Goal: Information Seeking & Learning: Learn about a topic

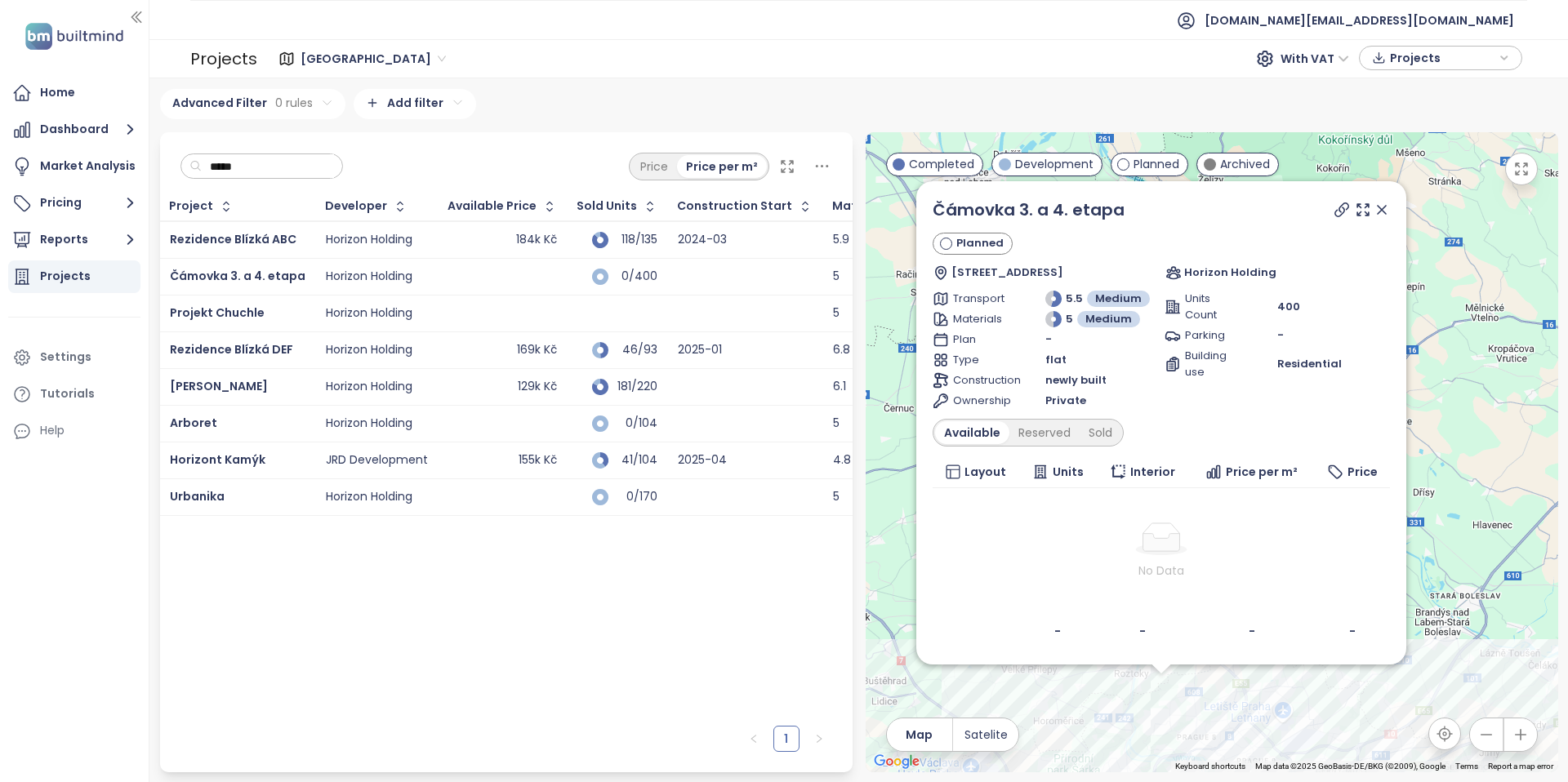
click at [455, 387] on div "129k Kč" at bounding box center [503, 387] width 109 height 20
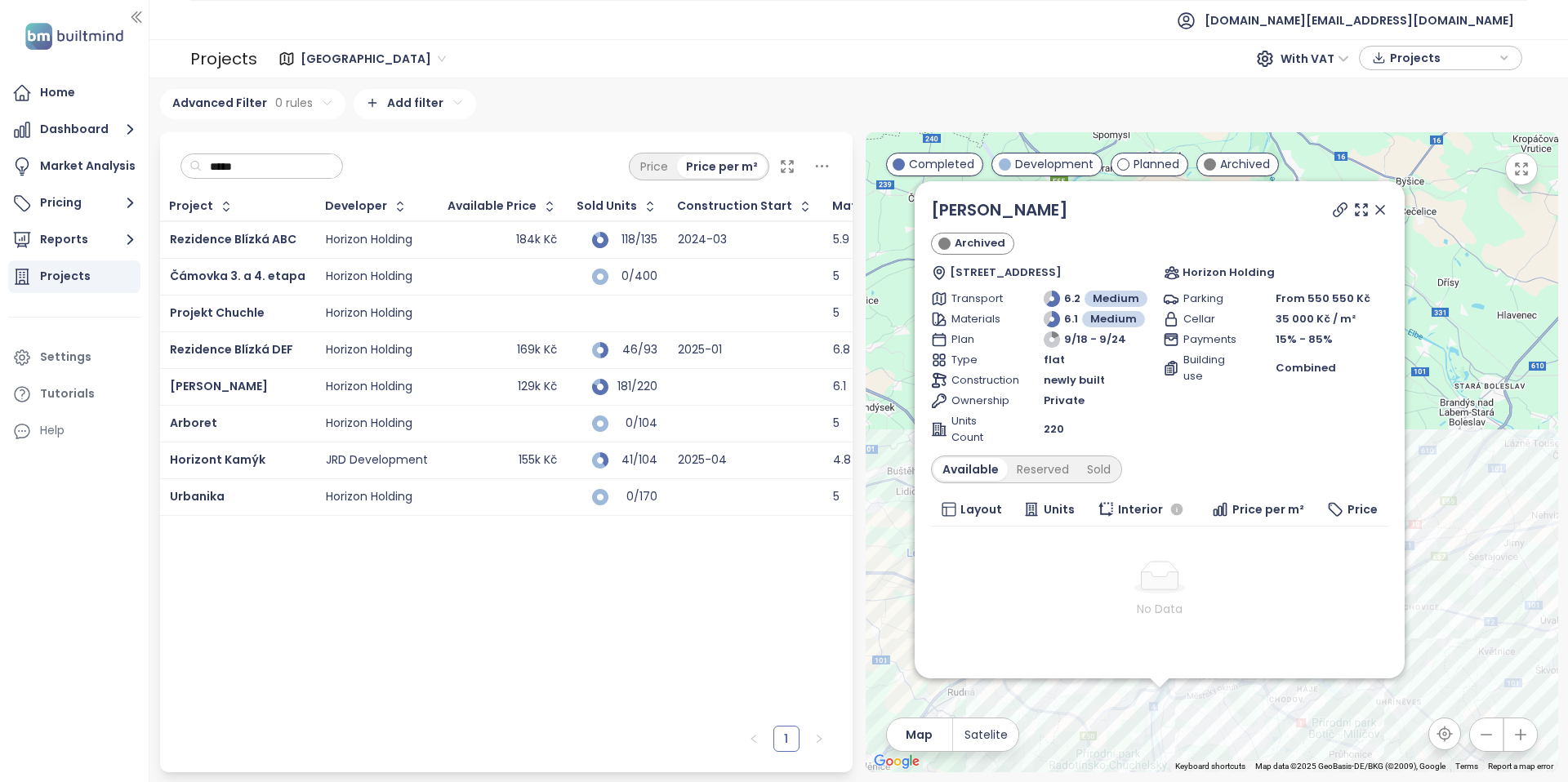
scroll to position [24, 0]
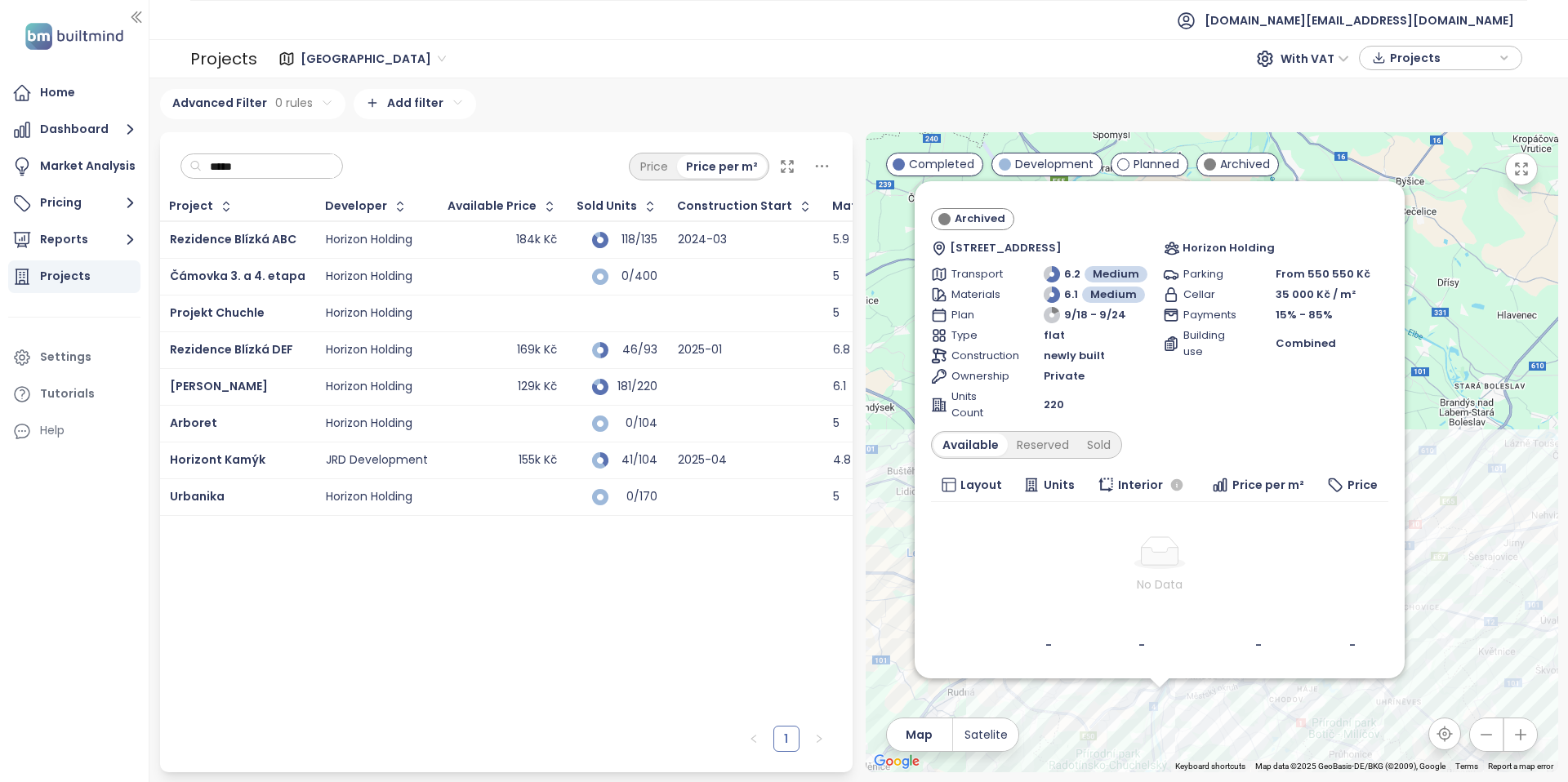
click at [1102, 457] on div "Available Reserved Sold" at bounding box center [1026, 445] width 191 height 28
click at [1103, 452] on div "Sold" at bounding box center [1099, 445] width 42 height 23
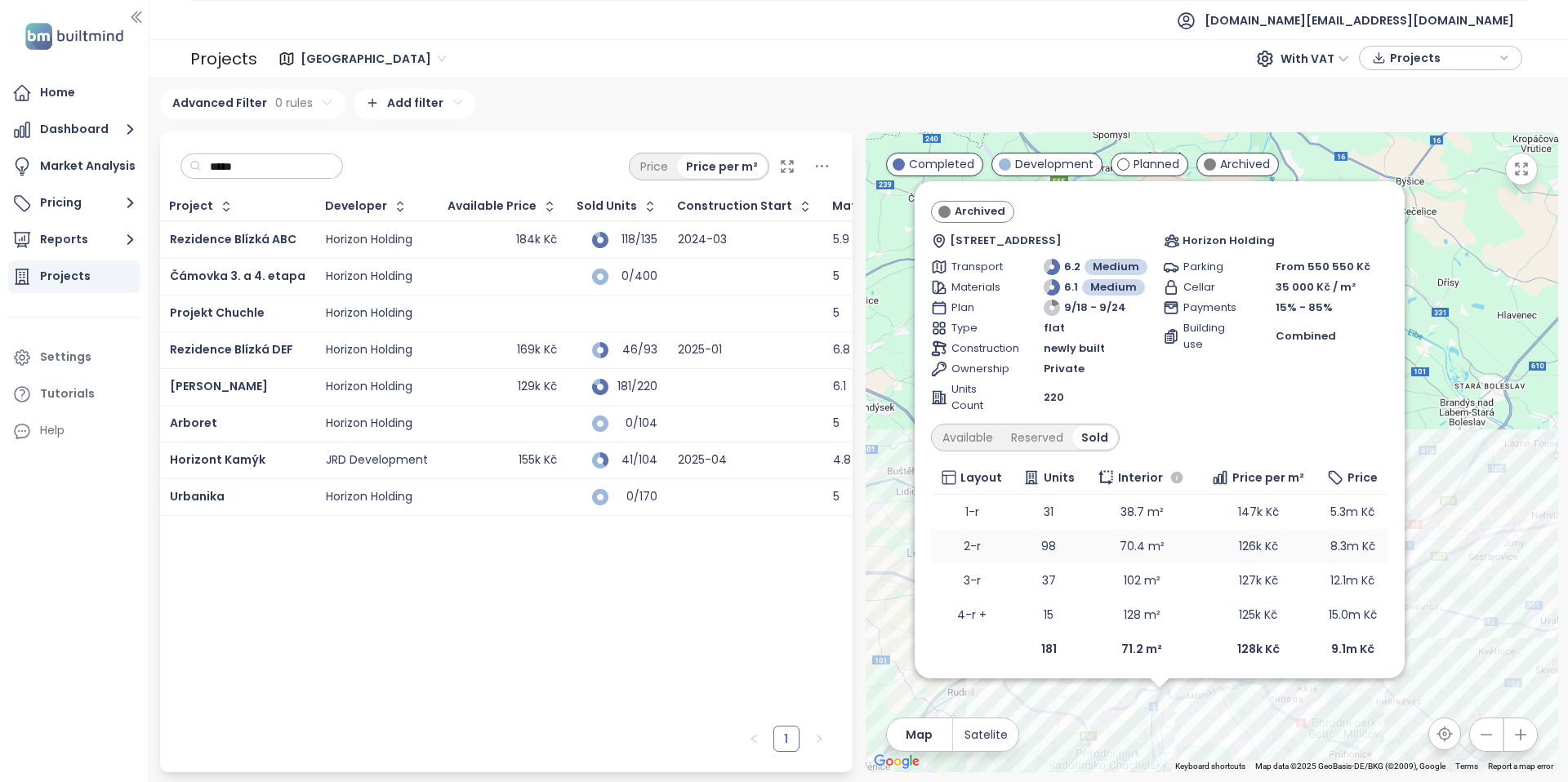
scroll to position [36, 0]
click at [1037, 425] on div "Reserved" at bounding box center [1037, 434] width 71 height 23
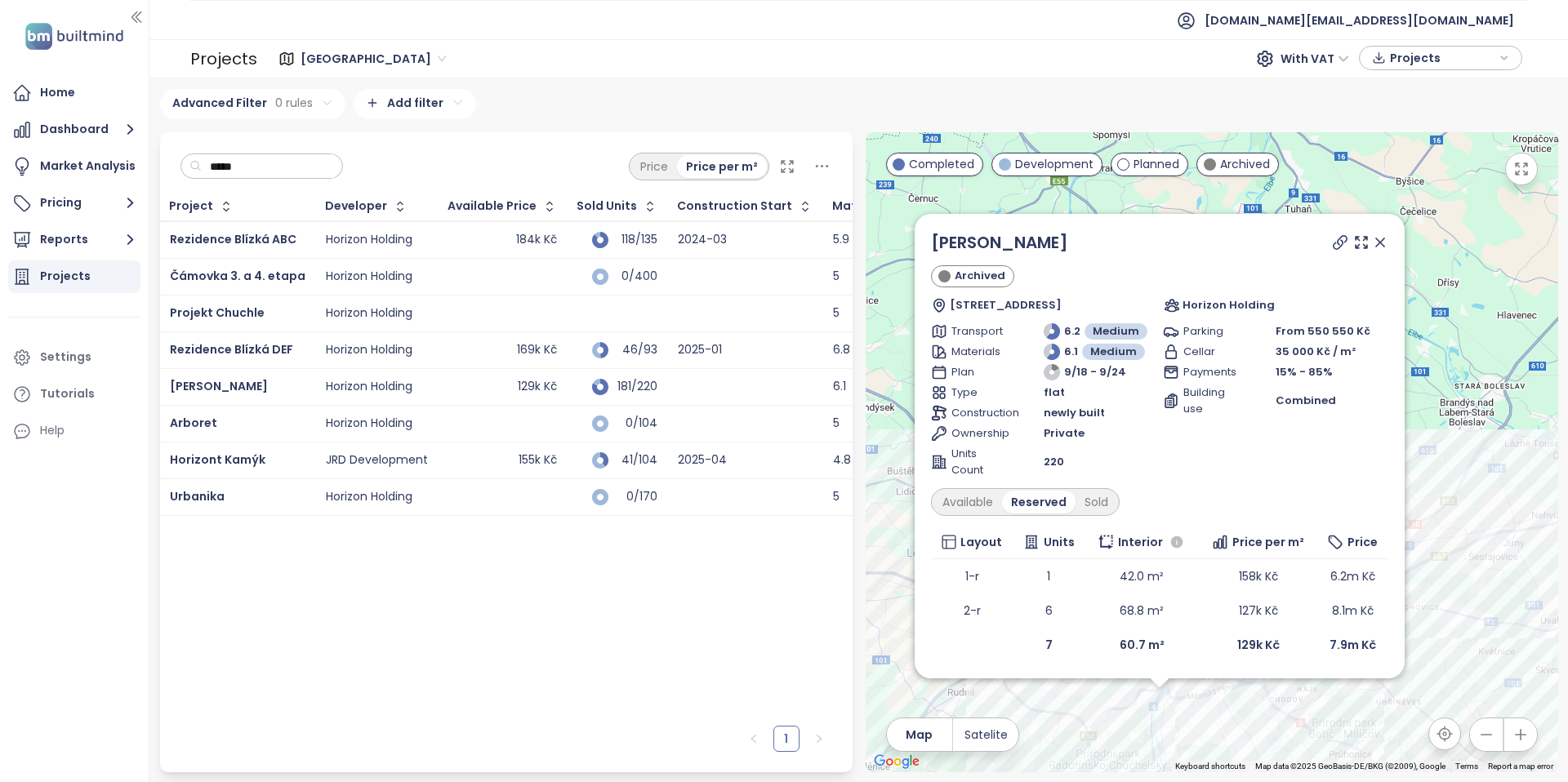
click at [976, 484] on div "Moje [PERSON_NAME] Archived Mezi Vodami 2349/45, 143 00 [GEOGRAPHIC_DATA] 4-[GE…" at bounding box center [1159, 446] width 457 height 432
click at [961, 502] on div "Available" at bounding box center [968, 502] width 69 height 23
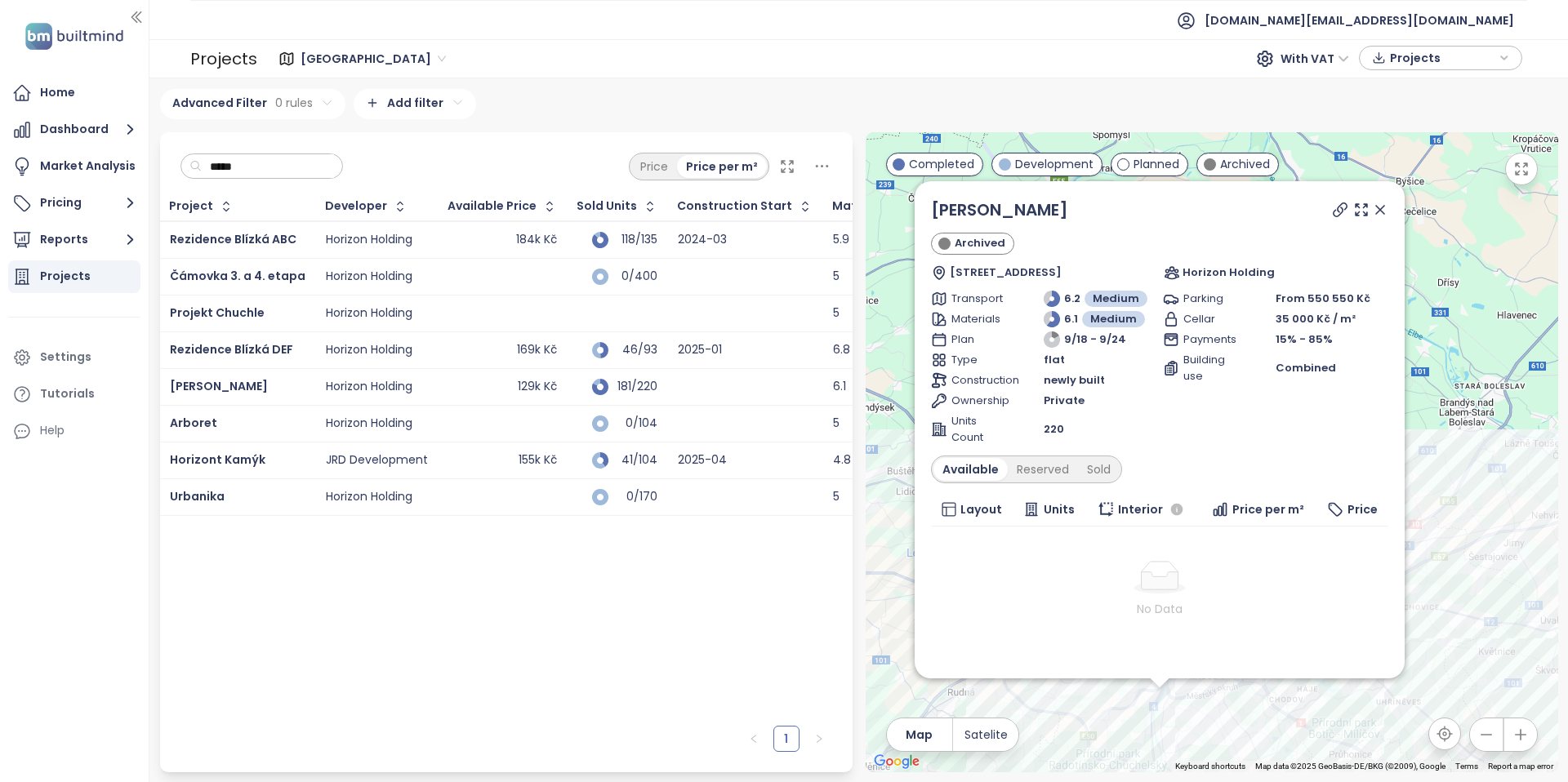
click at [489, 452] on div "155k Kč" at bounding box center [503, 461] width 109 height 20
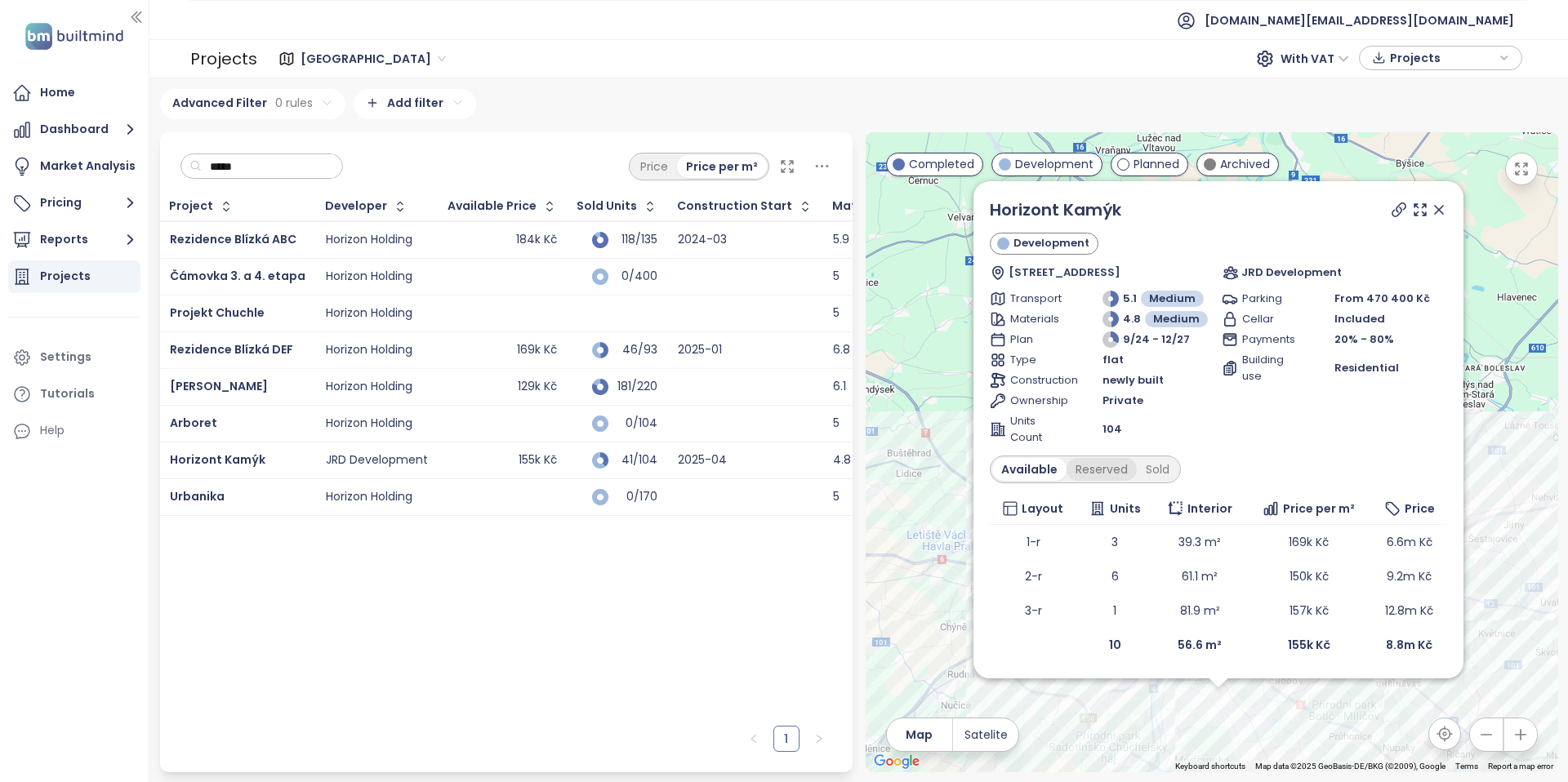
click at [1106, 469] on div "Reserved" at bounding box center [1102, 469] width 71 height 23
click at [1148, 468] on div "Sold" at bounding box center [1155, 469] width 42 height 23
click at [475, 237] on div "184k Kč" at bounding box center [503, 239] width 109 height 20
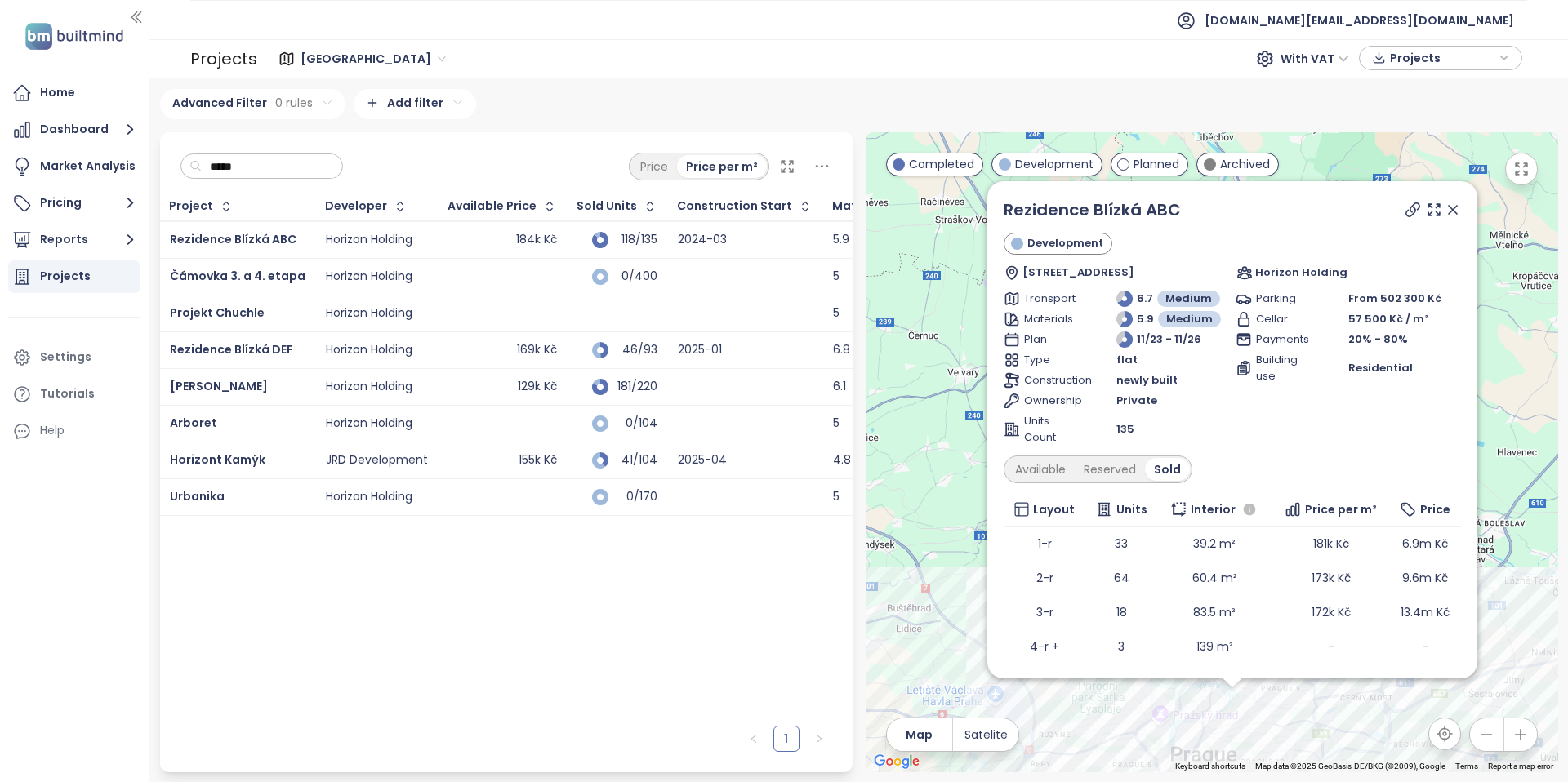
click at [479, 271] on div at bounding box center [503, 277] width 109 height 20
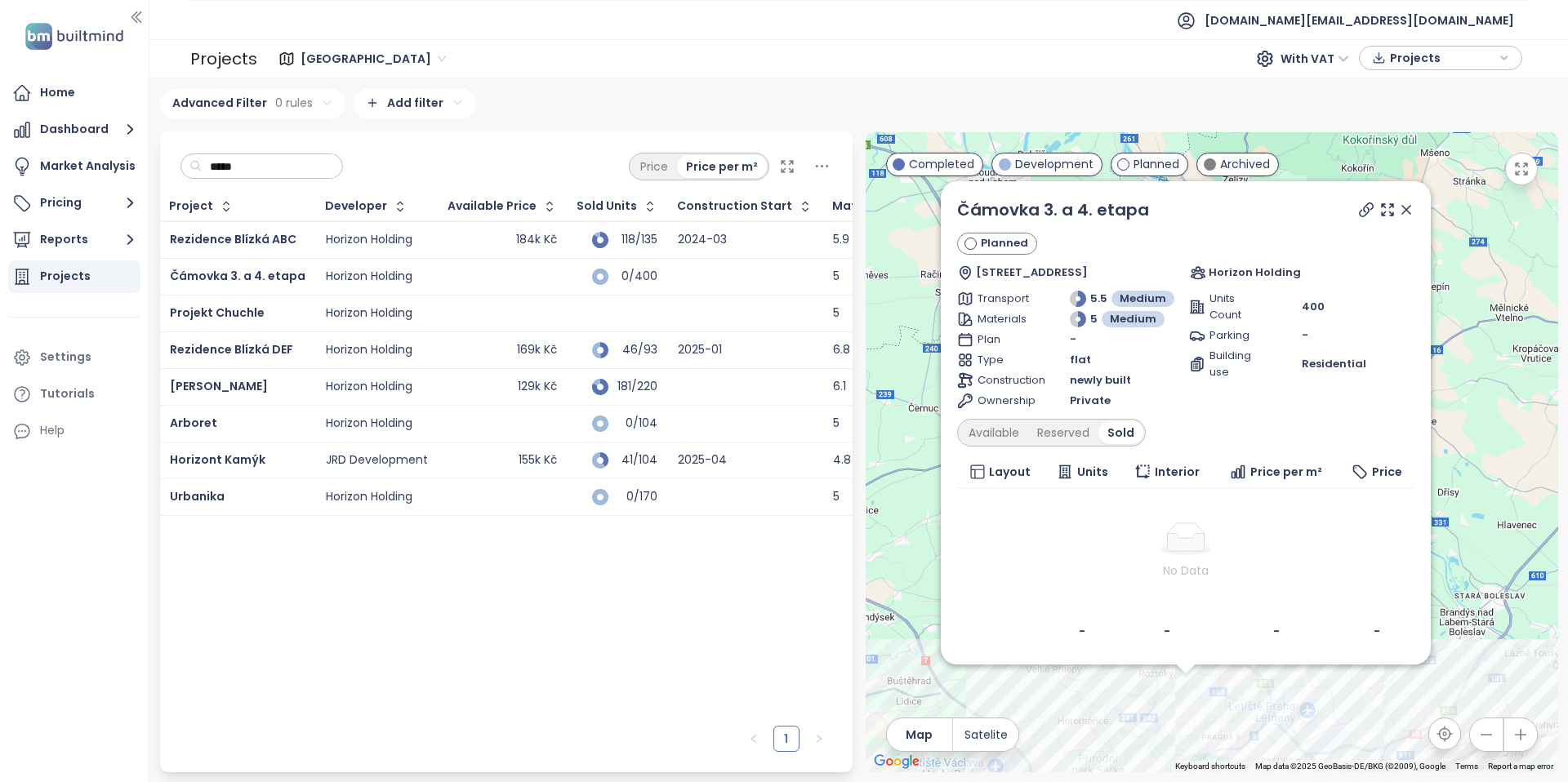
click at [471, 354] on div "169k Kč" at bounding box center [503, 350] width 109 height 20
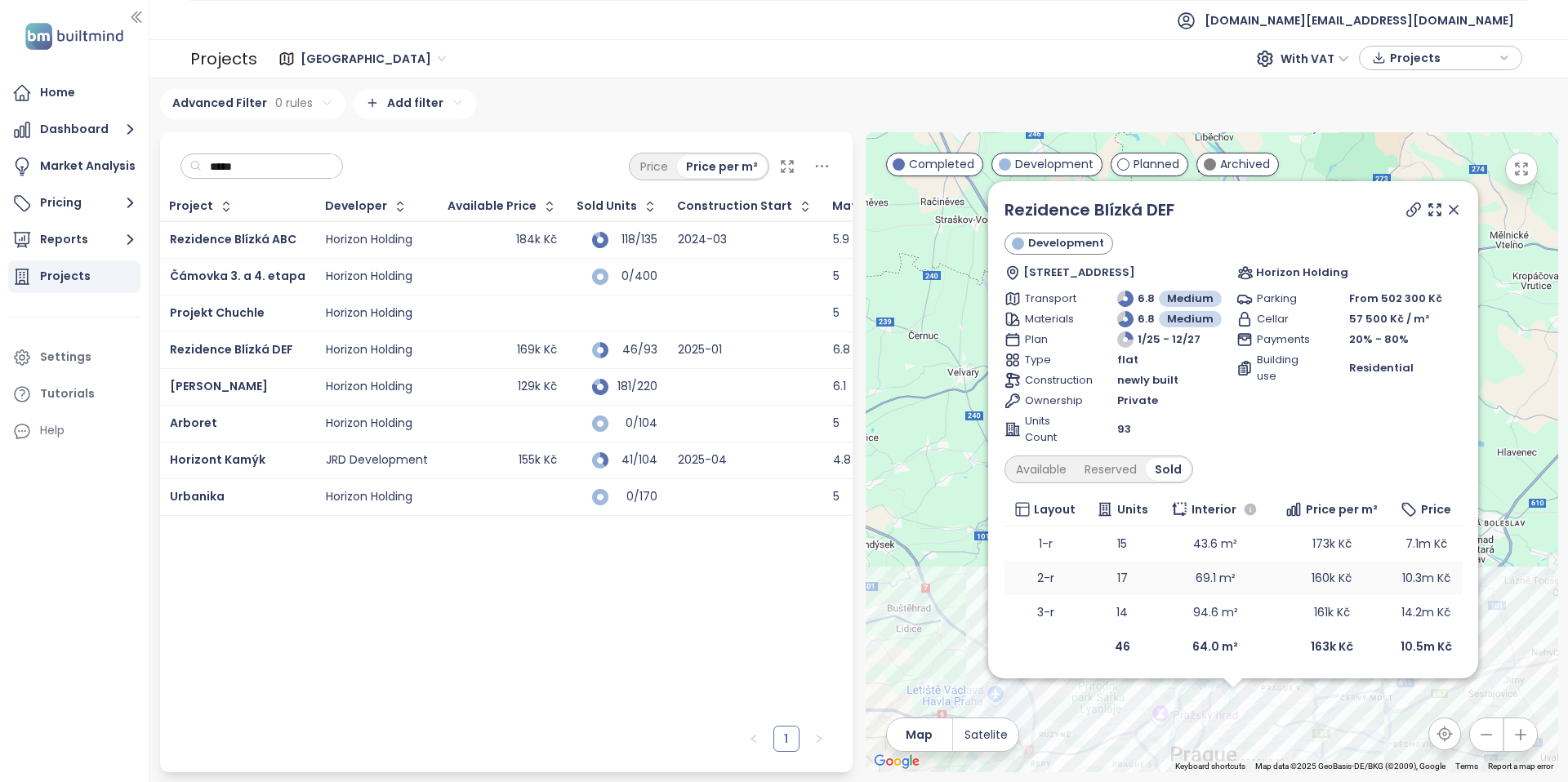
scroll to position [2, 0]
click at [1040, 463] on div "Available" at bounding box center [1041, 468] width 69 height 23
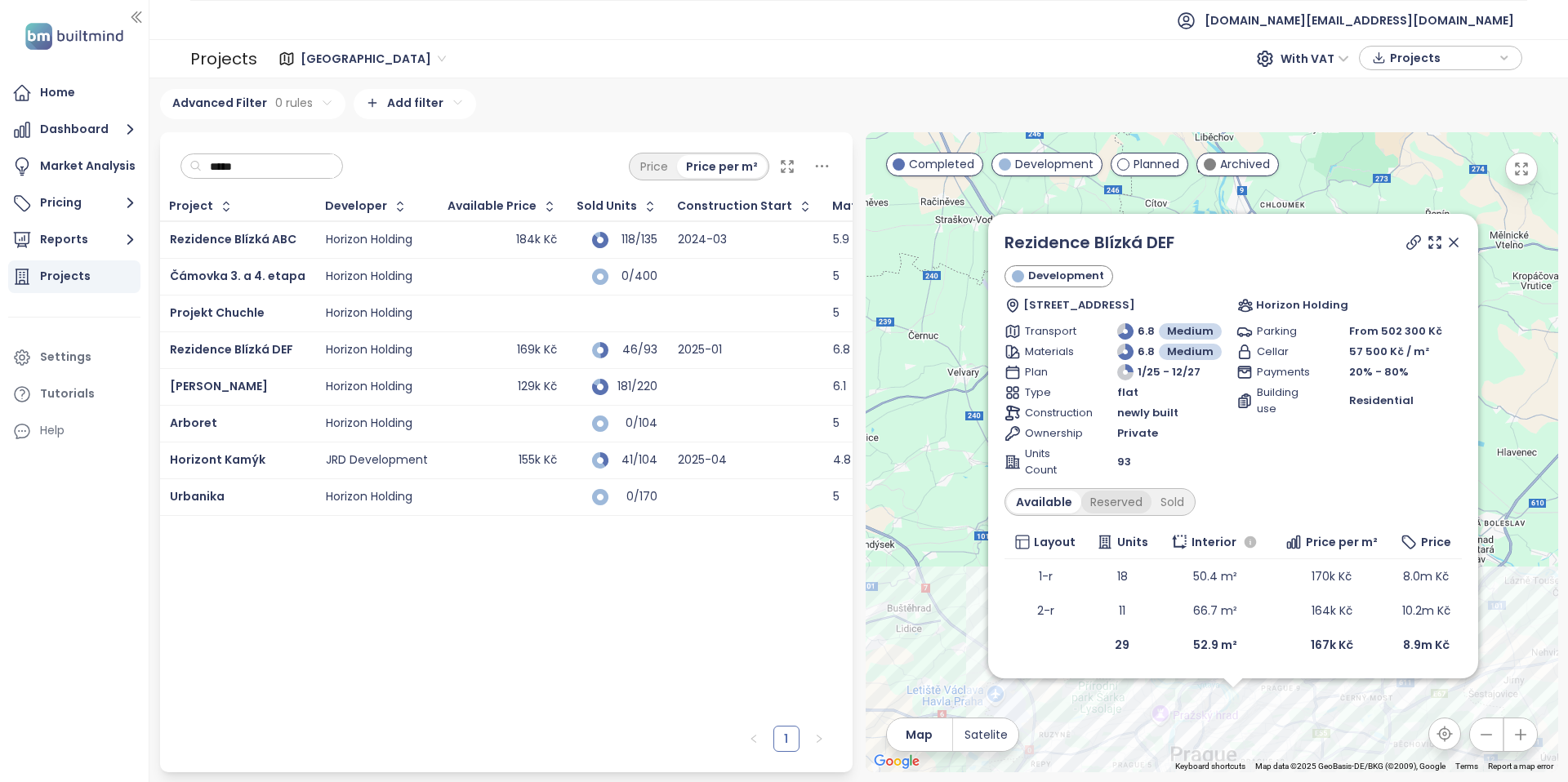
click at [1126, 504] on div "Reserved" at bounding box center [1116, 502] width 71 height 23
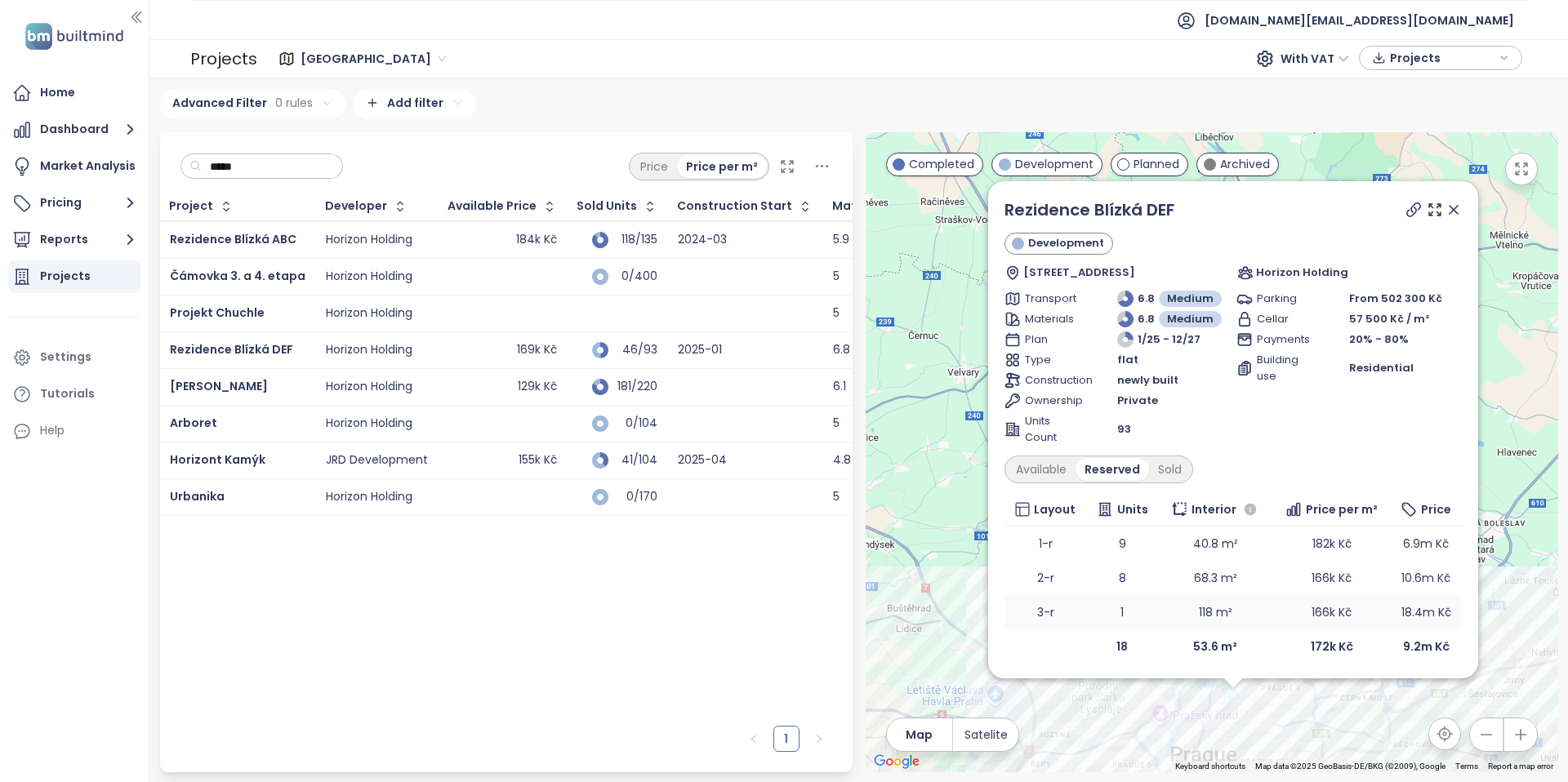
scroll to position [2, 0]
click at [449, 421] on div at bounding box center [503, 423] width 109 height 20
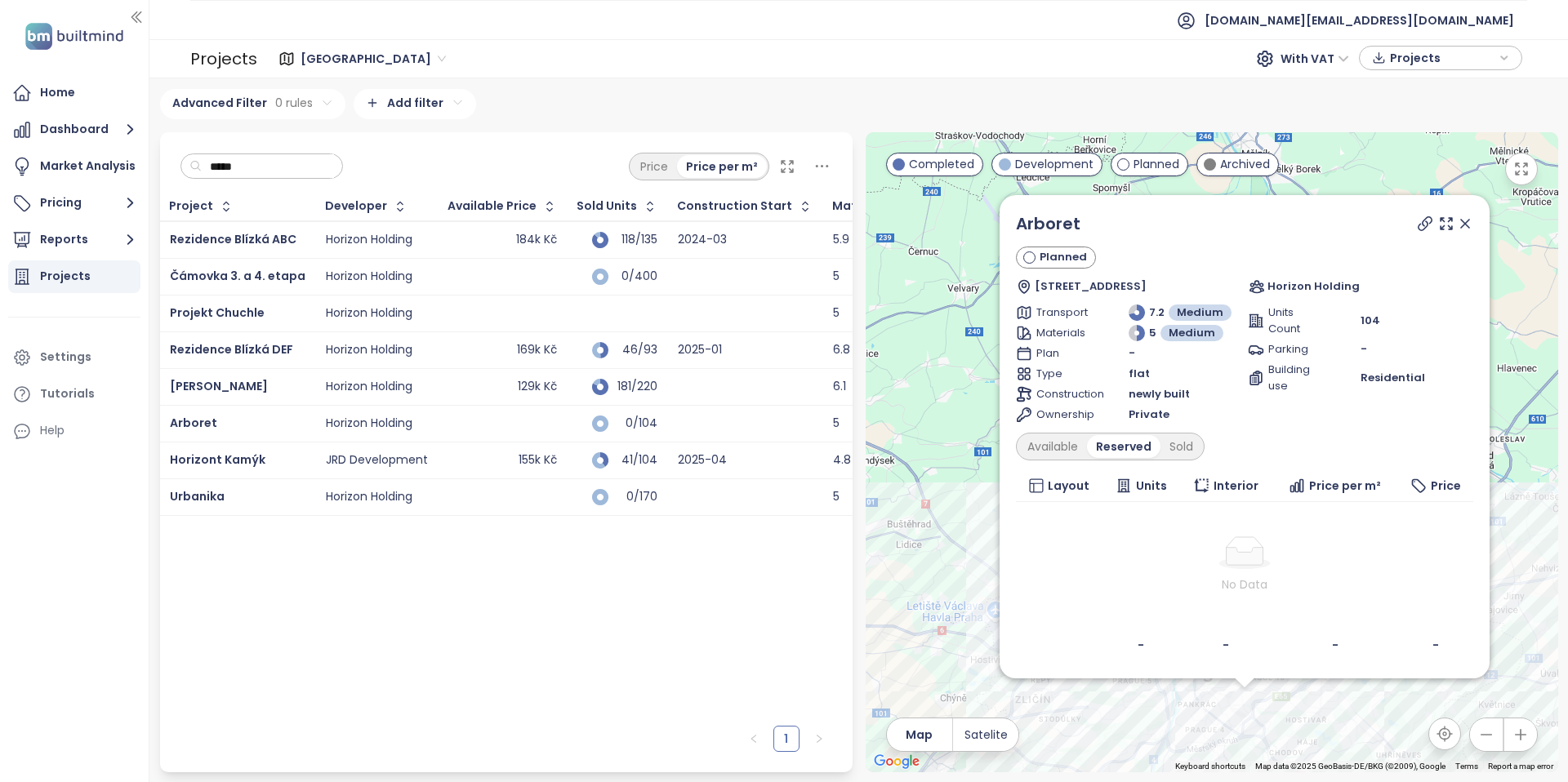
drag, startPoint x: 255, startPoint y: 170, endPoint x: 190, endPoint y: 178, distance: 65.5
click at [193, 176] on div "*****" at bounding box center [262, 166] width 164 height 26
click at [240, 158] on input "*****" at bounding box center [268, 166] width 132 height 24
drag, startPoint x: 248, startPoint y: 165, endPoint x: 193, endPoint y: 166, distance: 55.0
click at [196, 165] on div "*****" at bounding box center [262, 166] width 164 height 26
